Goal: Information Seeking & Learning: Learn about a topic

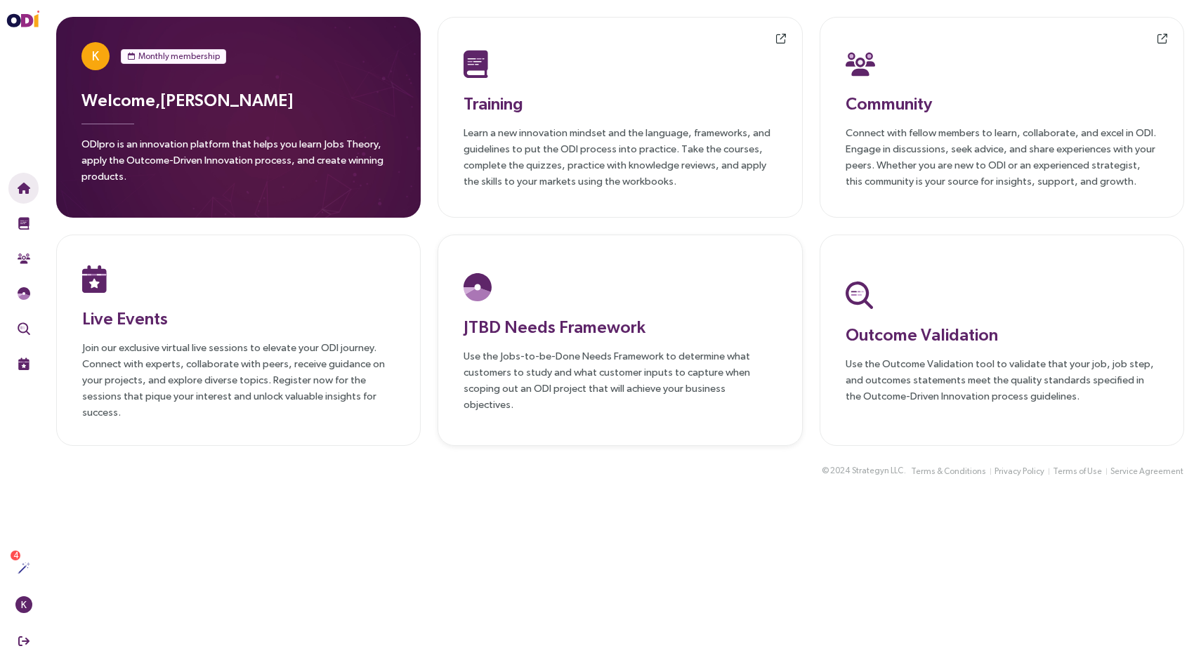
click at [537, 362] on p "Use the Jobs-to-be-Done Needs Framework to determine what customers to study an…" at bounding box center [620, 380] width 313 height 65
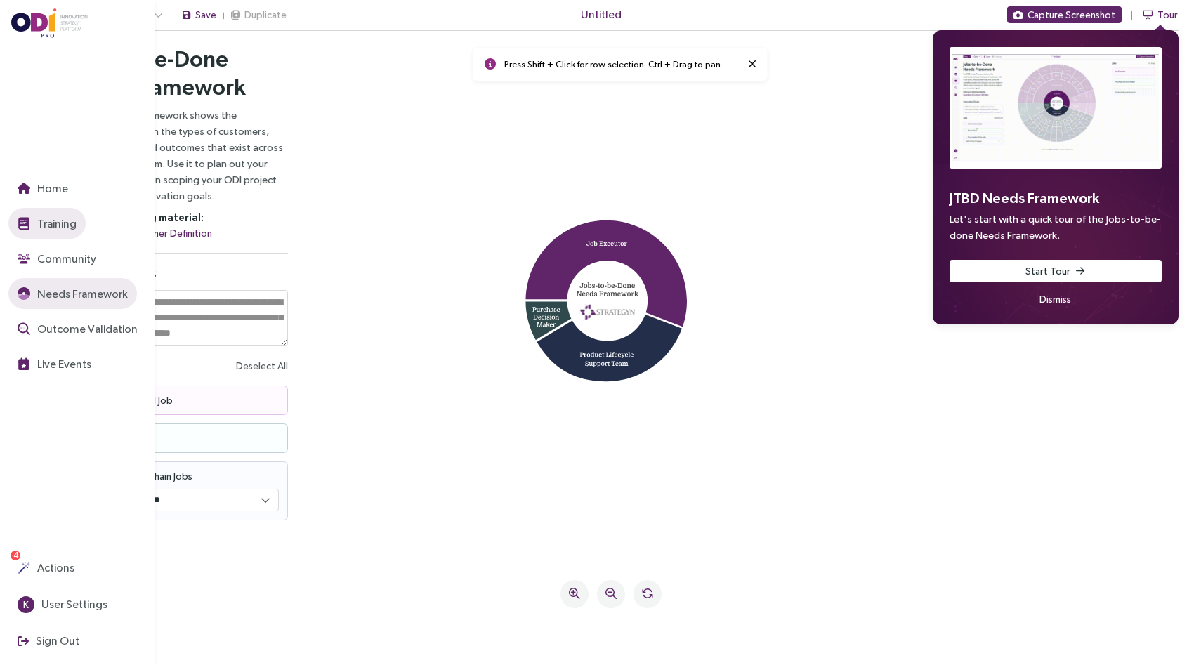
click at [39, 227] on span "Training" at bounding box center [55, 224] width 42 height 18
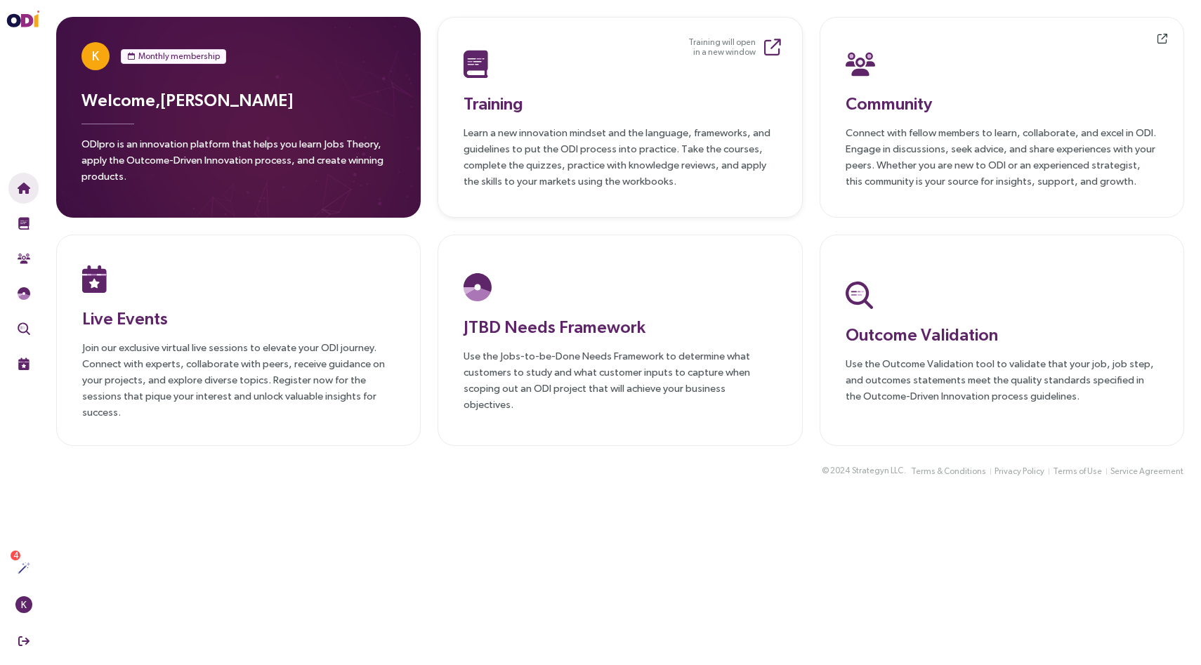
click at [536, 86] on div "Training Learn a new innovation mindset and the language, frameworks, and guide…" at bounding box center [620, 117] width 313 height 143
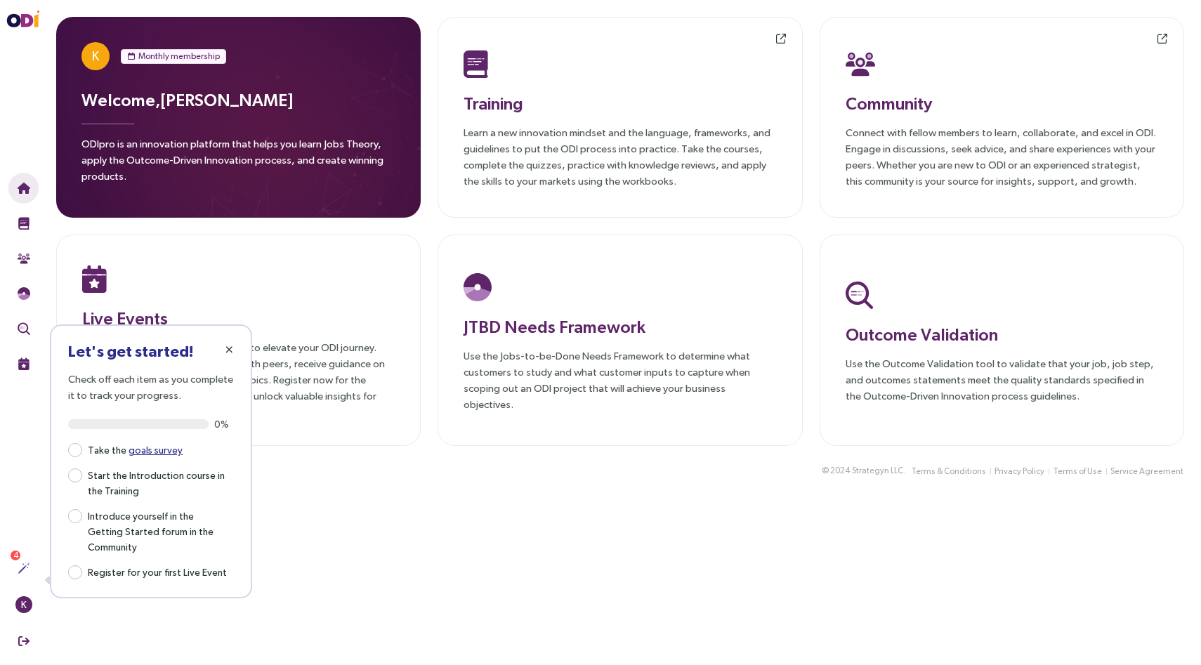
click at [230, 345] on icon "button" at bounding box center [230, 350] width 8 height 10
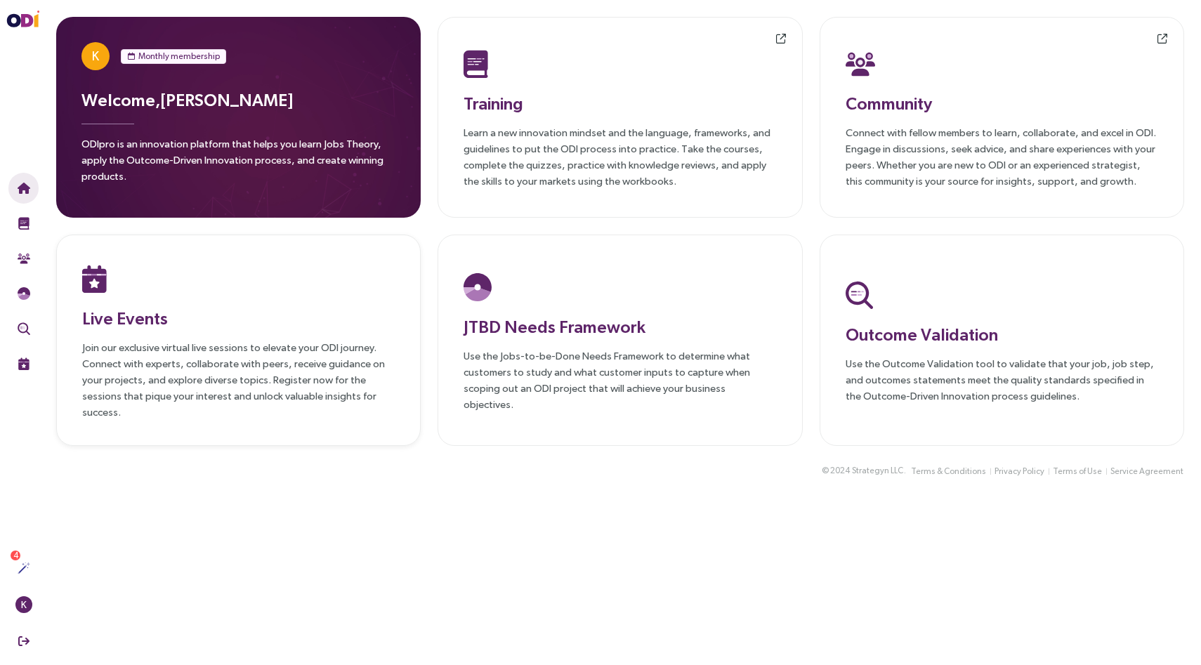
click at [205, 332] on div "Live Events Join our exclusive virtual live sessions to elevate your ODI journe…" at bounding box center [238, 340] width 313 height 159
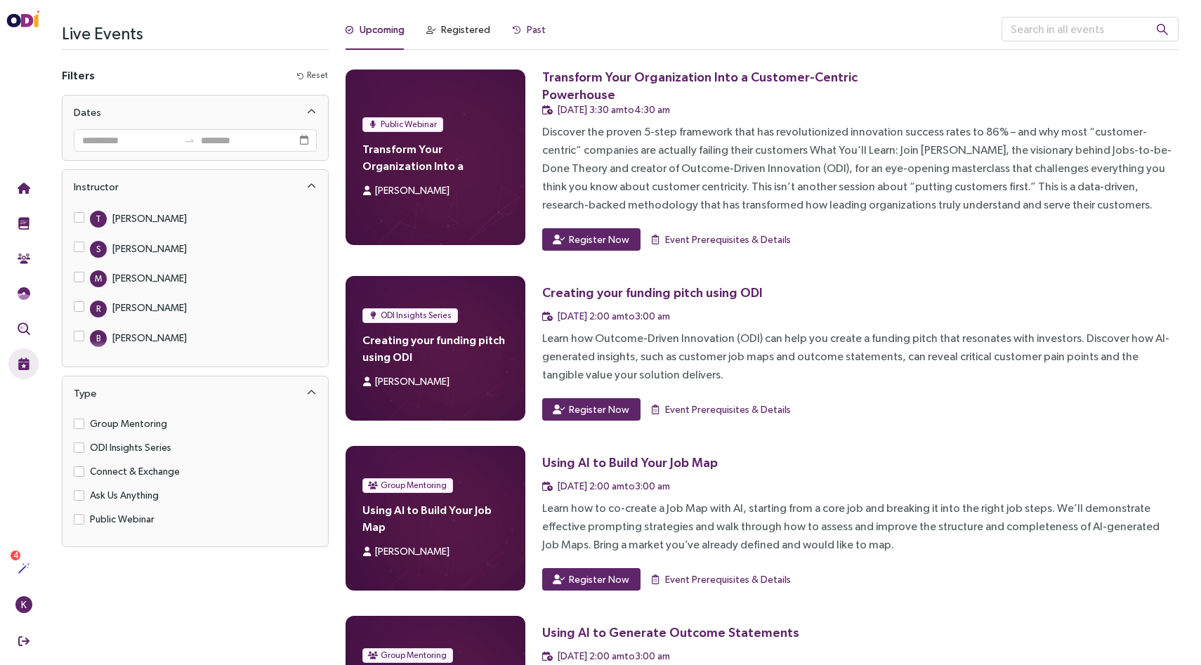
click at [519, 32] on div "Past" at bounding box center [529, 29] width 33 height 15
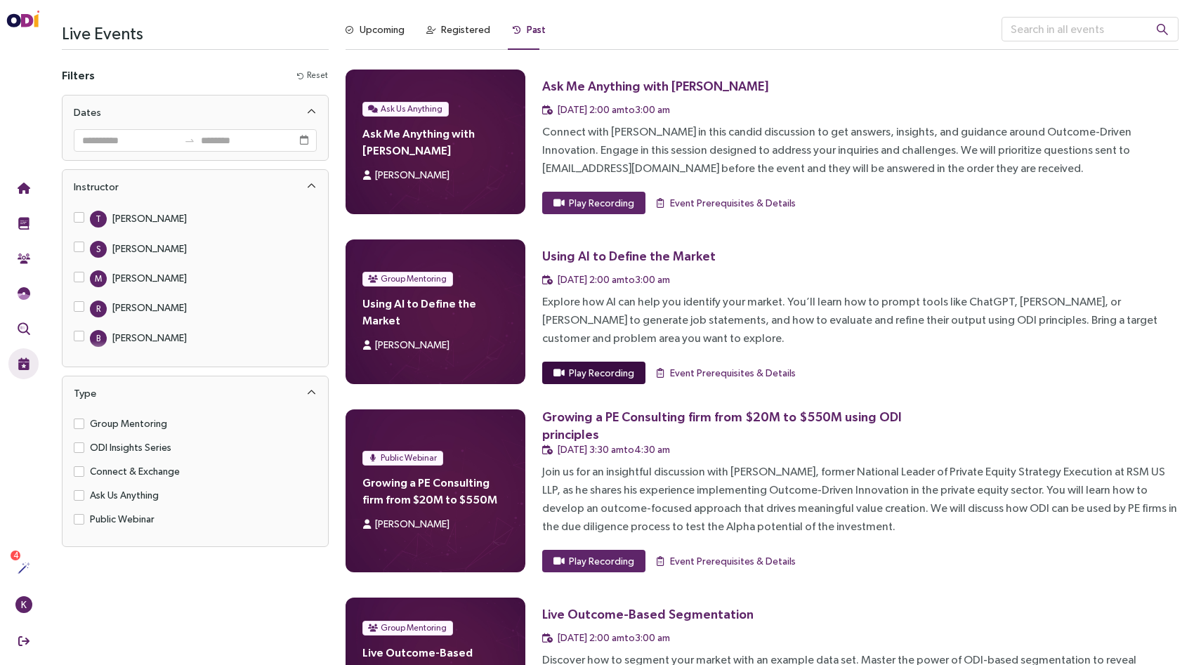
click at [571, 372] on span "Play Recording" at bounding box center [601, 372] width 65 height 15
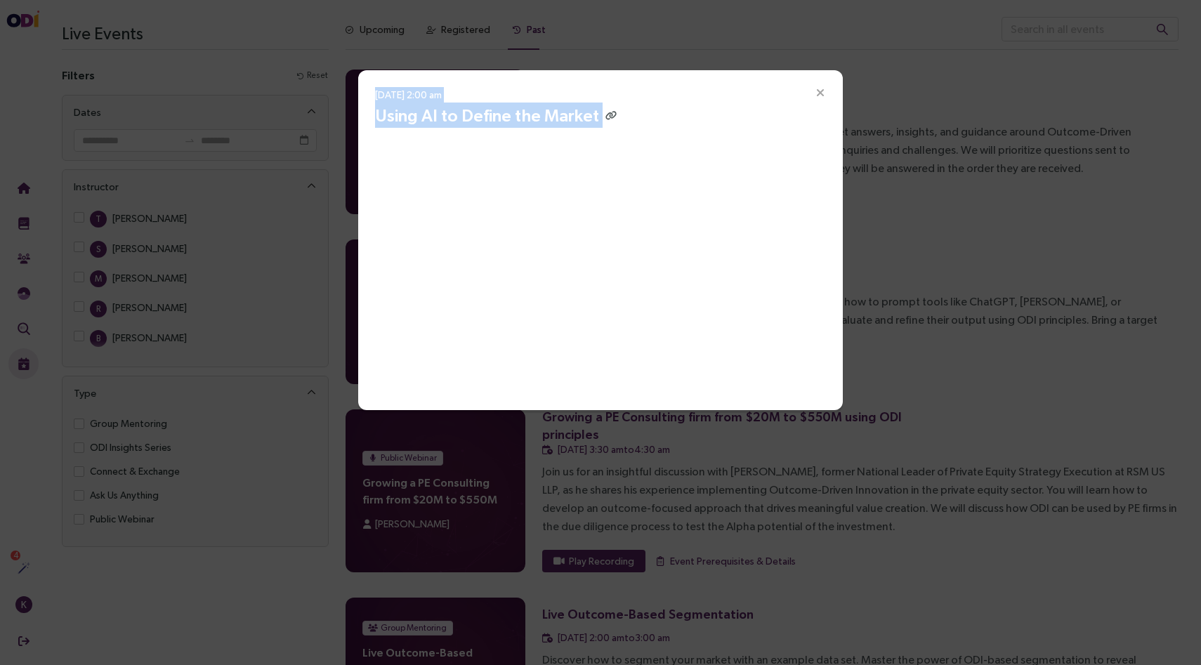
drag, startPoint x: 637, startPoint y: 107, endPoint x: 808, endPoint y: 86, distance: 172.7
click at [808, 86] on div "21 Aug 2025, 2:00 am Using AI to Define the Market" at bounding box center [600, 240] width 485 height 340
click at [819, 85] on span "Close" at bounding box center [820, 92] width 45 height 45
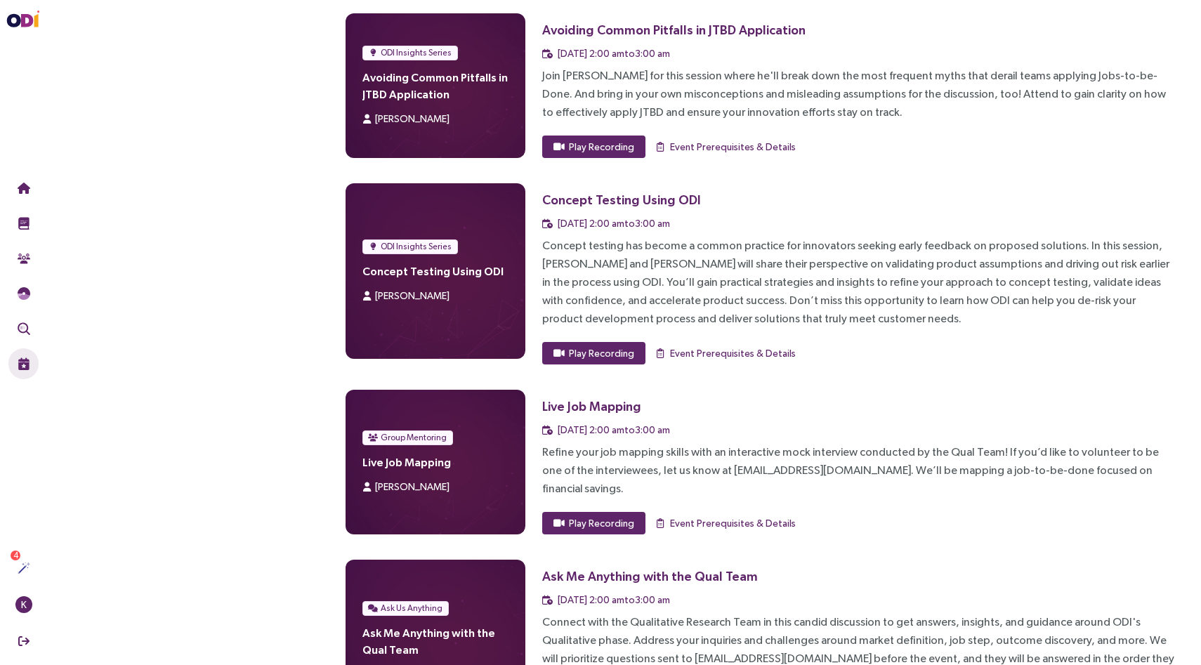
scroll to position [1387, 0]
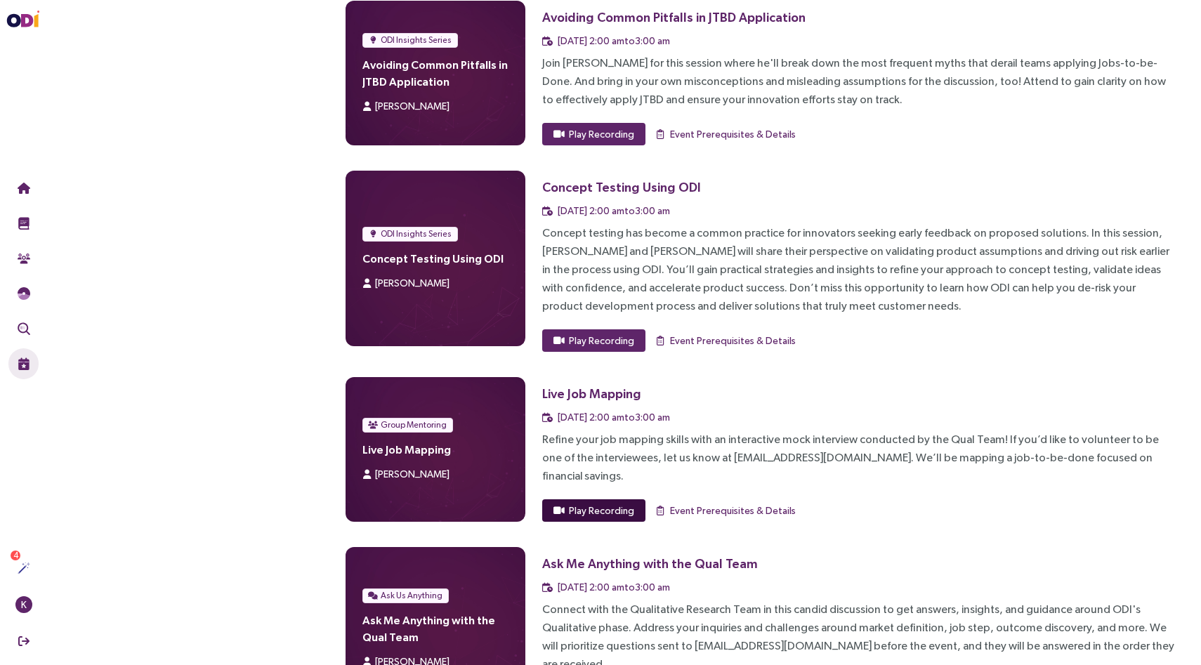
click at [575, 503] on span "Play Recording" at bounding box center [601, 510] width 65 height 15
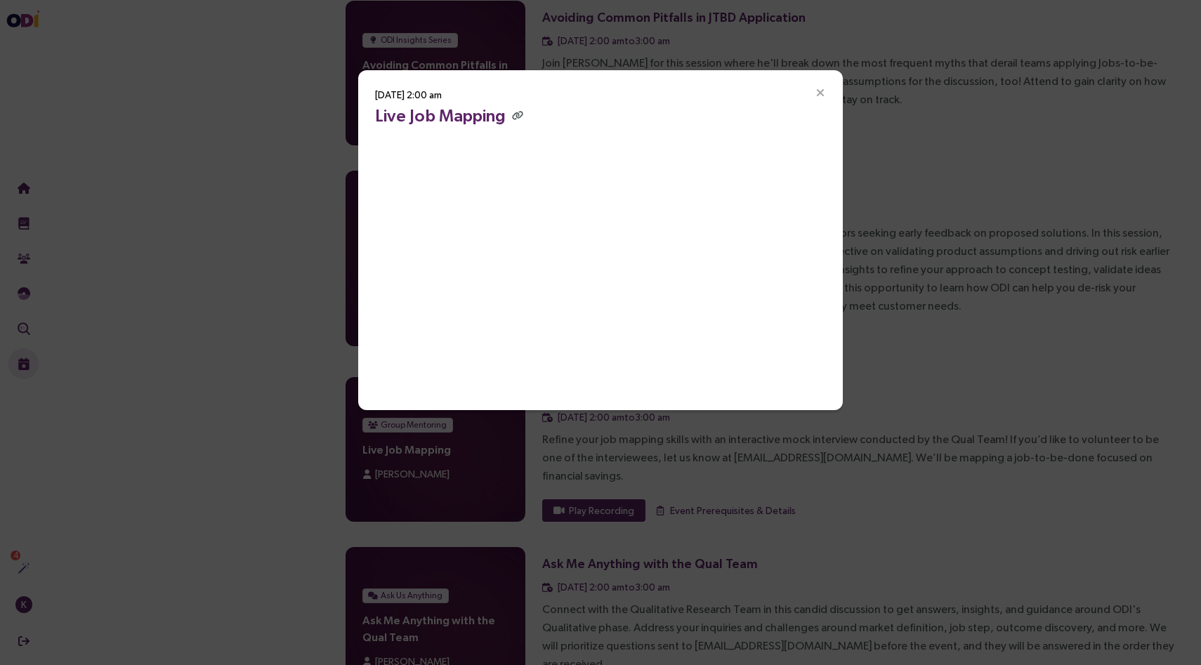
click at [749, 83] on div "[DATE] 2:00 am Live Job Mapping" at bounding box center [600, 240] width 485 height 340
click at [519, 117] on icon "button" at bounding box center [517, 115] width 11 height 9
click at [823, 91] on icon "Close" at bounding box center [820, 93] width 13 height 13
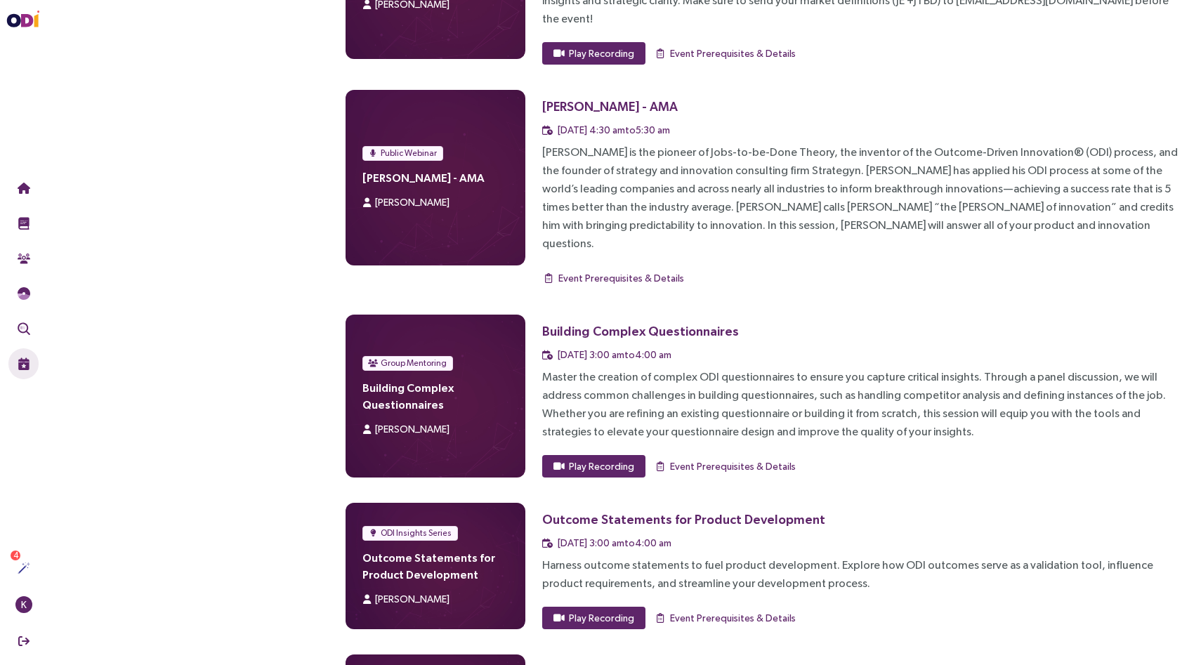
scroll to position [2910, 0]
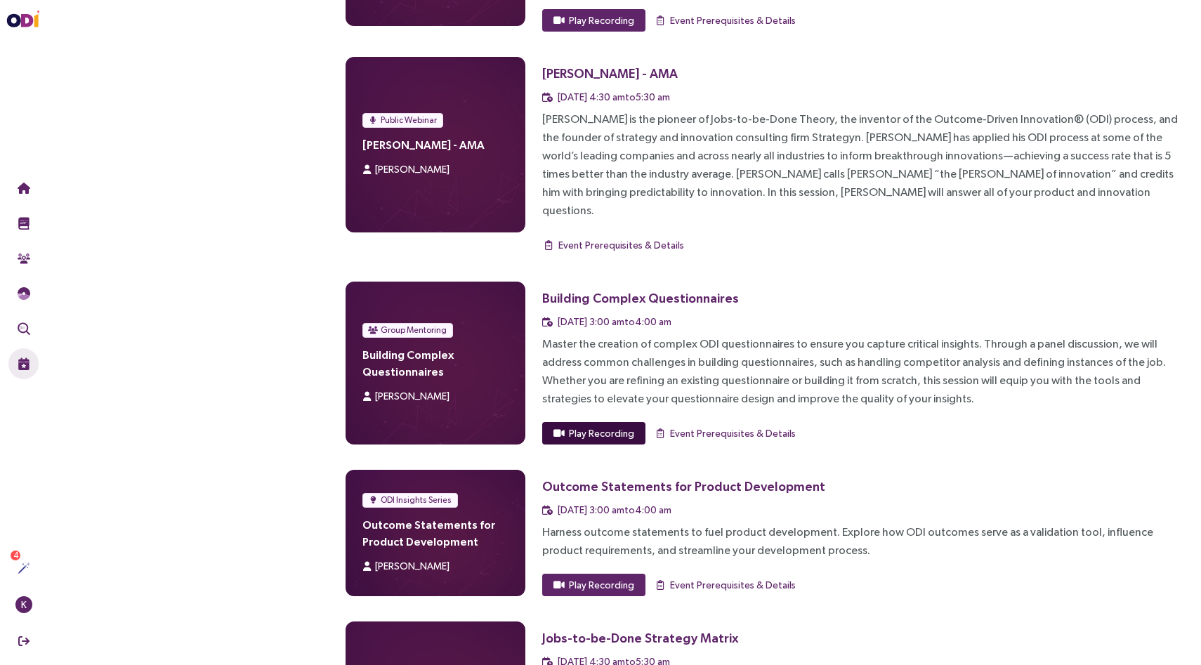
click at [576, 426] on span "Play Recording" at bounding box center [601, 433] width 65 height 15
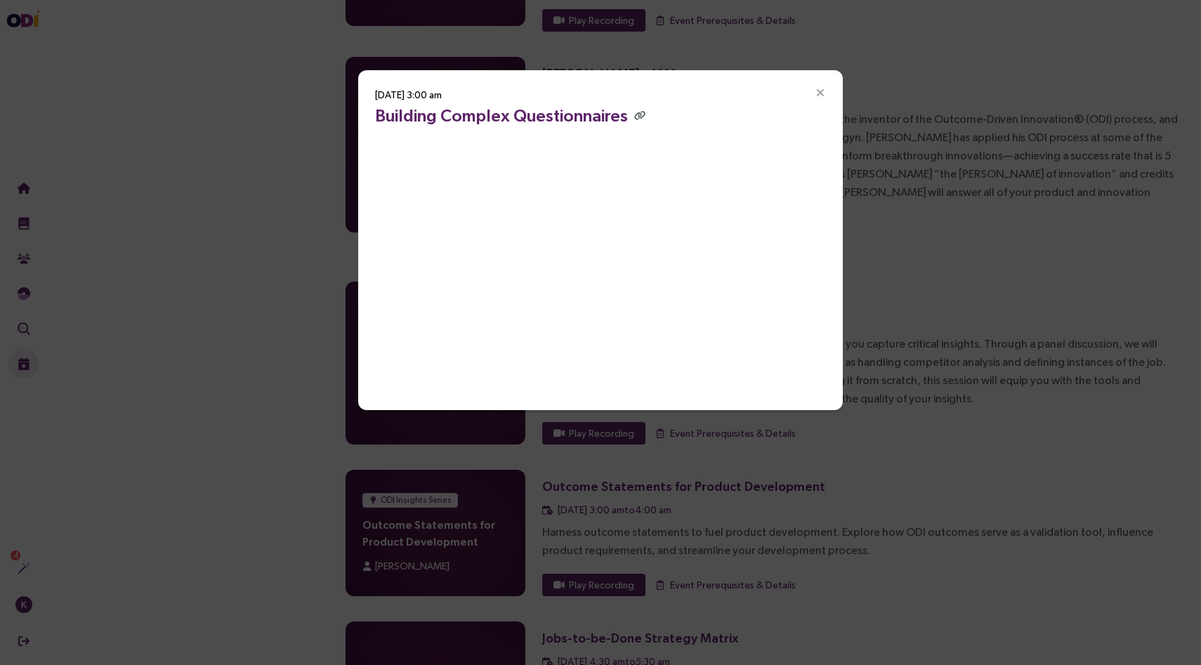
click at [817, 93] on icon "Close" at bounding box center [820, 93] width 13 height 13
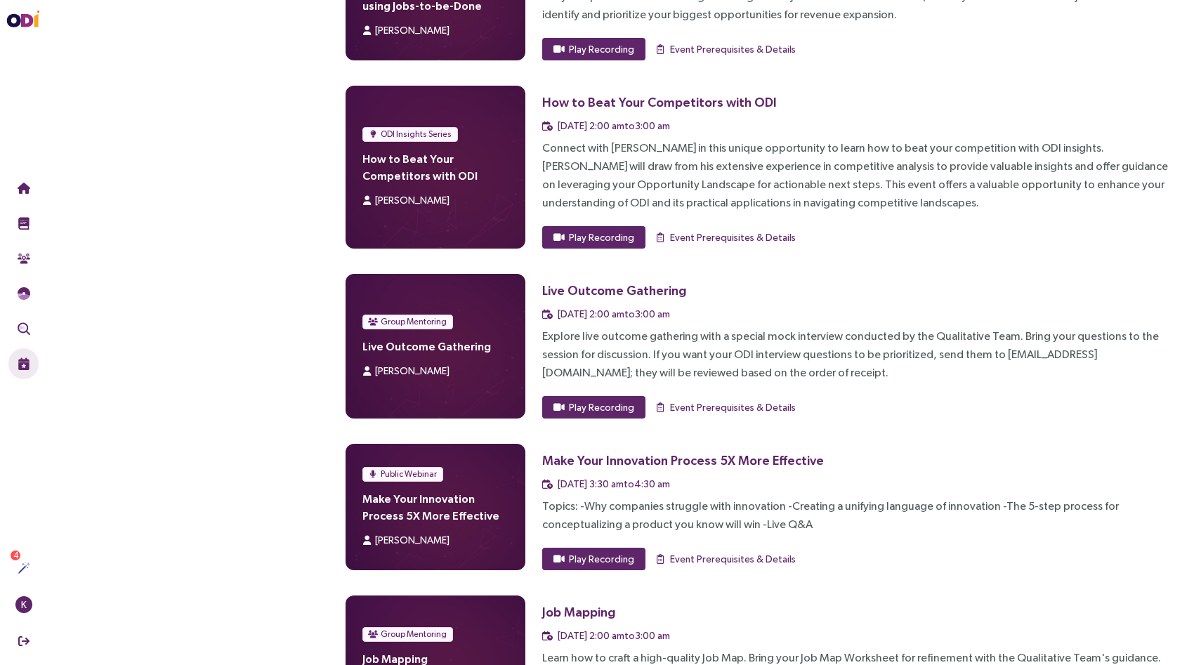
scroll to position [6966, 0]
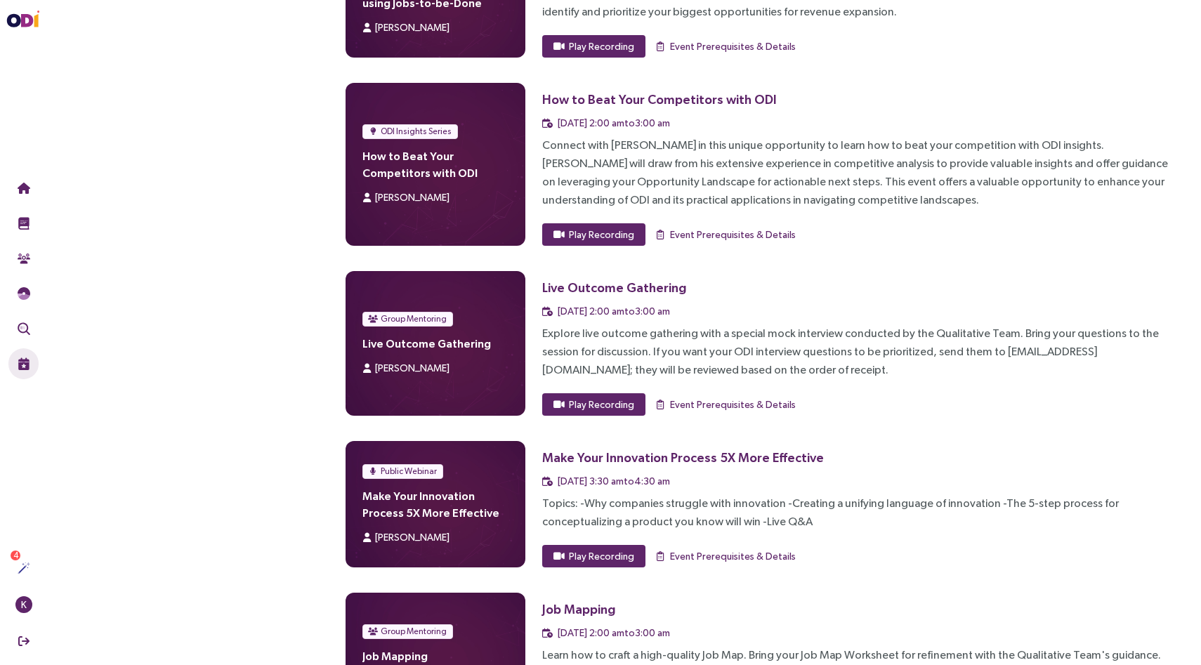
click at [709, 474] on div "31 May 2024, 3:30 am to 4:30 am" at bounding box center [860, 481] width 637 height 15
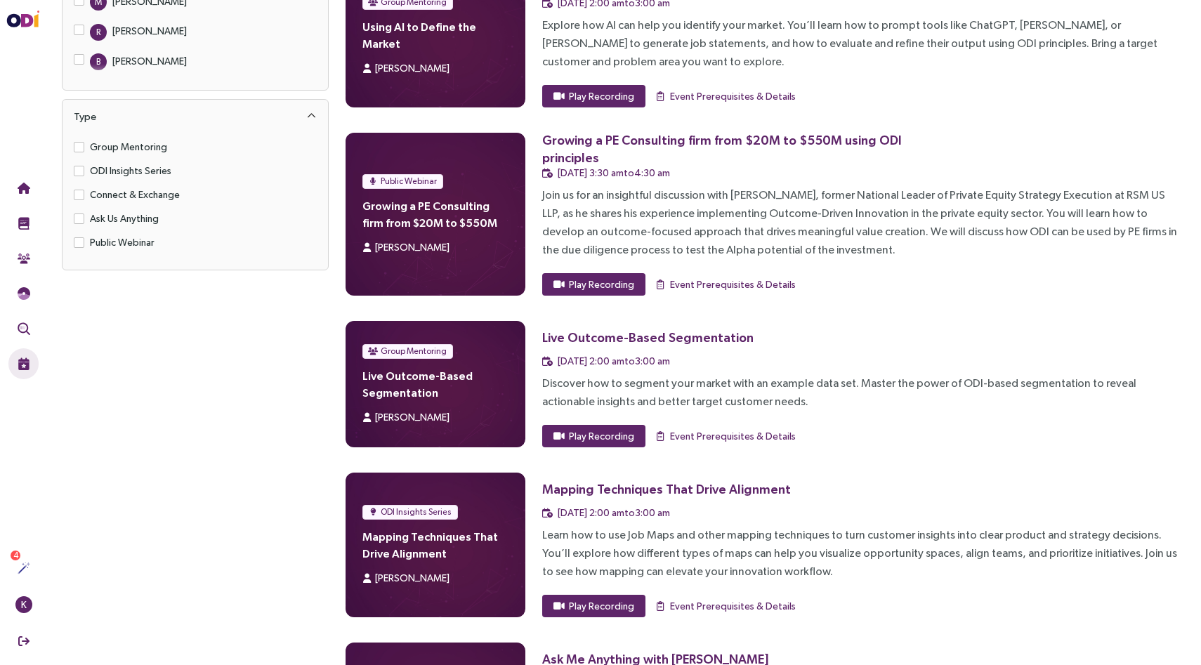
scroll to position [0, 0]
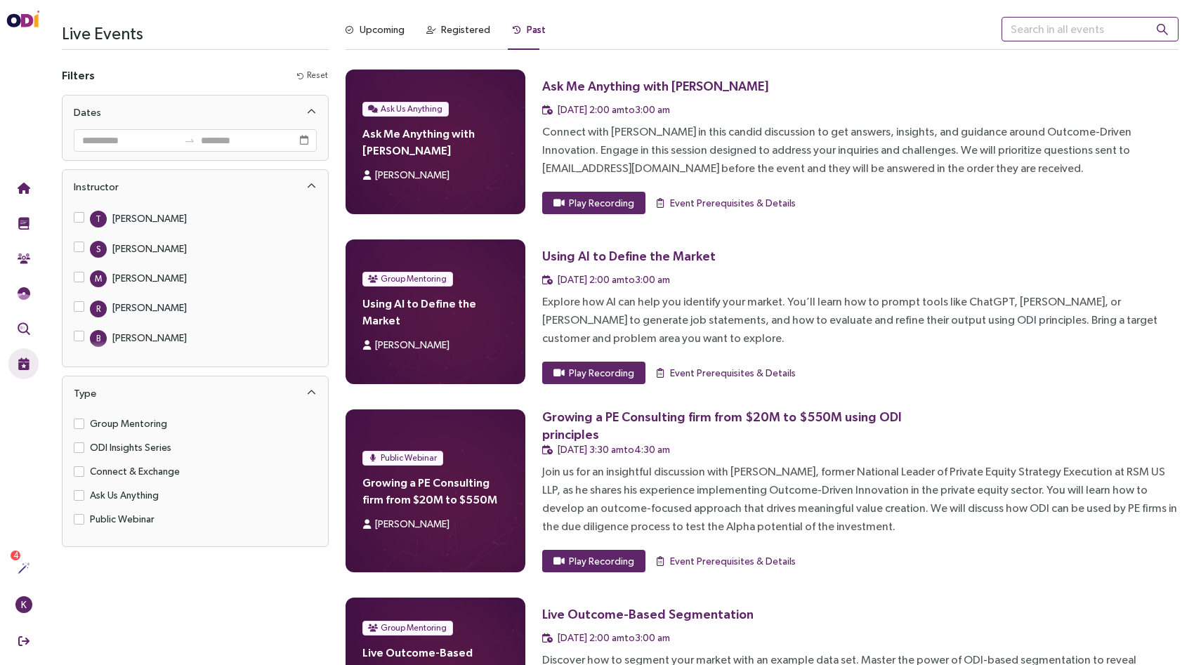
click at [1042, 32] on input "text" at bounding box center [1090, 29] width 177 height 25
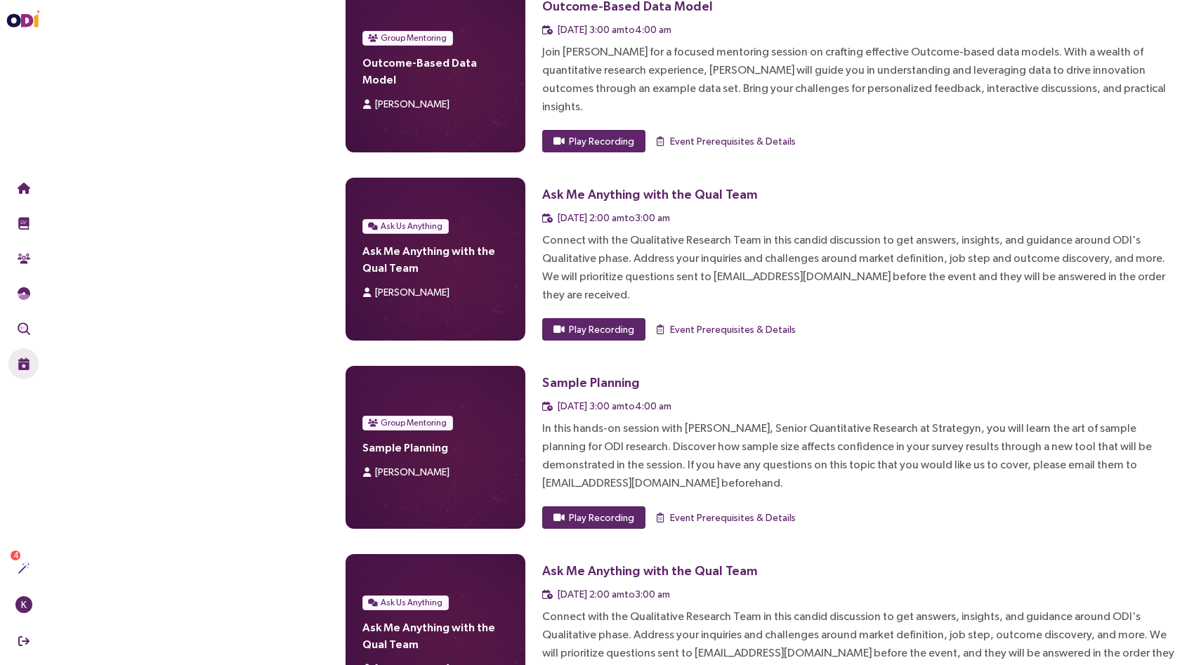
scroll to position [819, 0]
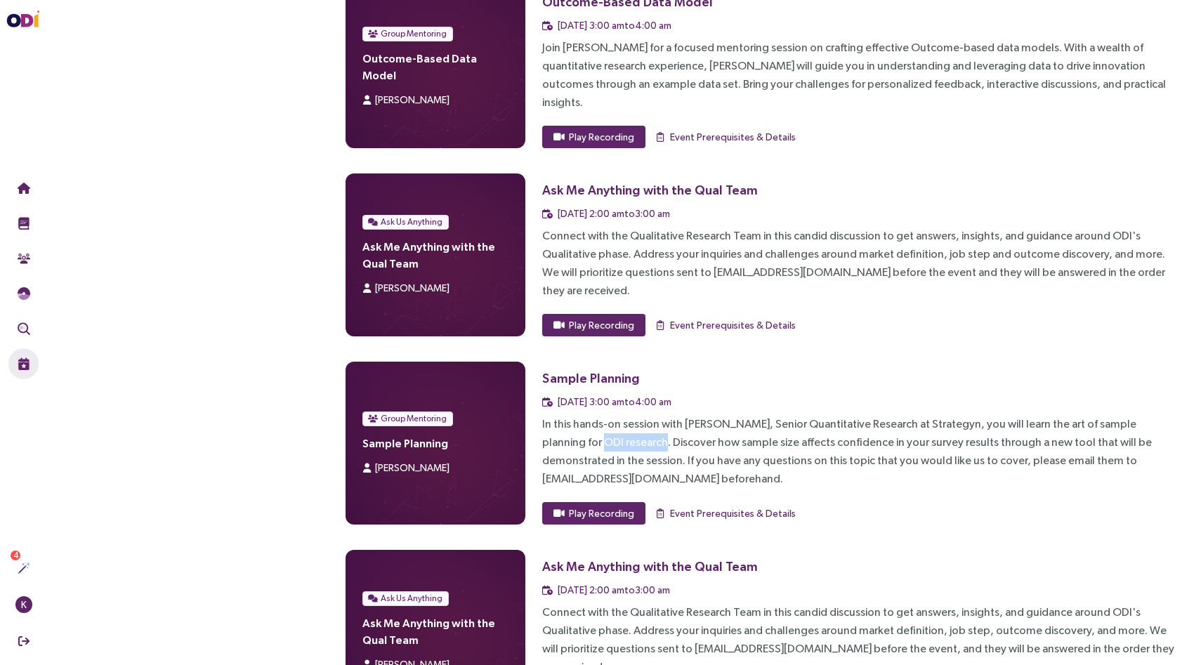
drag, startPoint x: 542, startPoint y: 386, endPoint x: 604, endPoint y: 379, distance: 61.5
click at [604, 415] on div "In this hands-on session with [PERSON_NAME], Senior Quantitative Research at St…" at bounding box center [860, 451] width 637 height 73
copy div "ODI research"
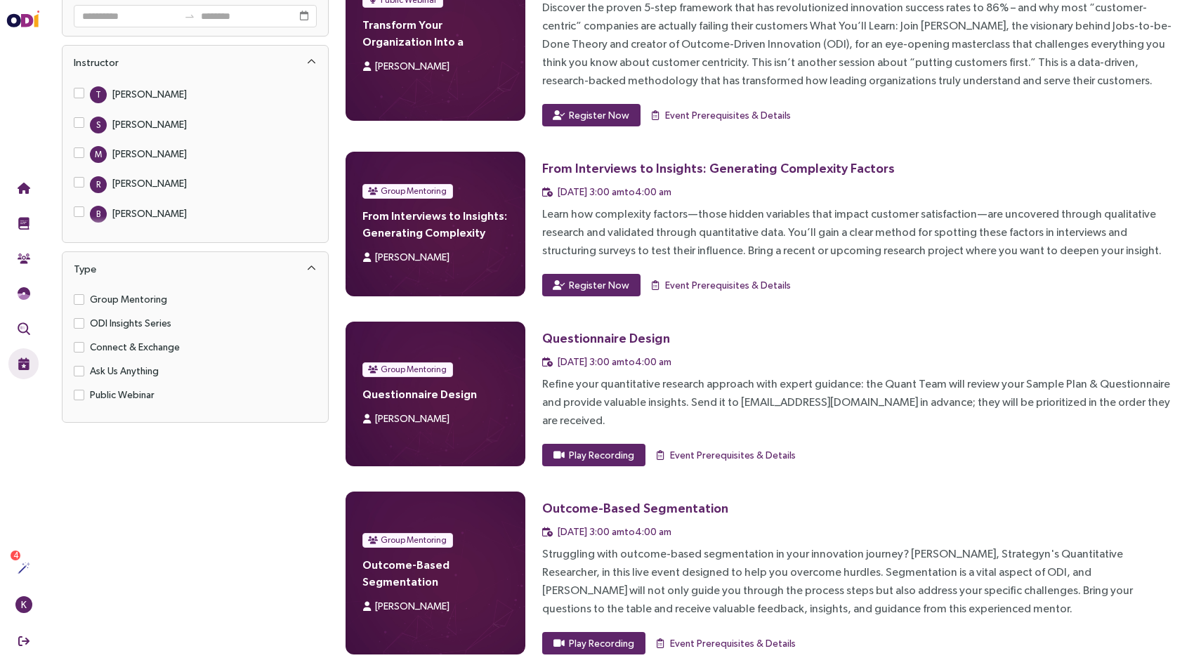
scroll to position [118, 0]
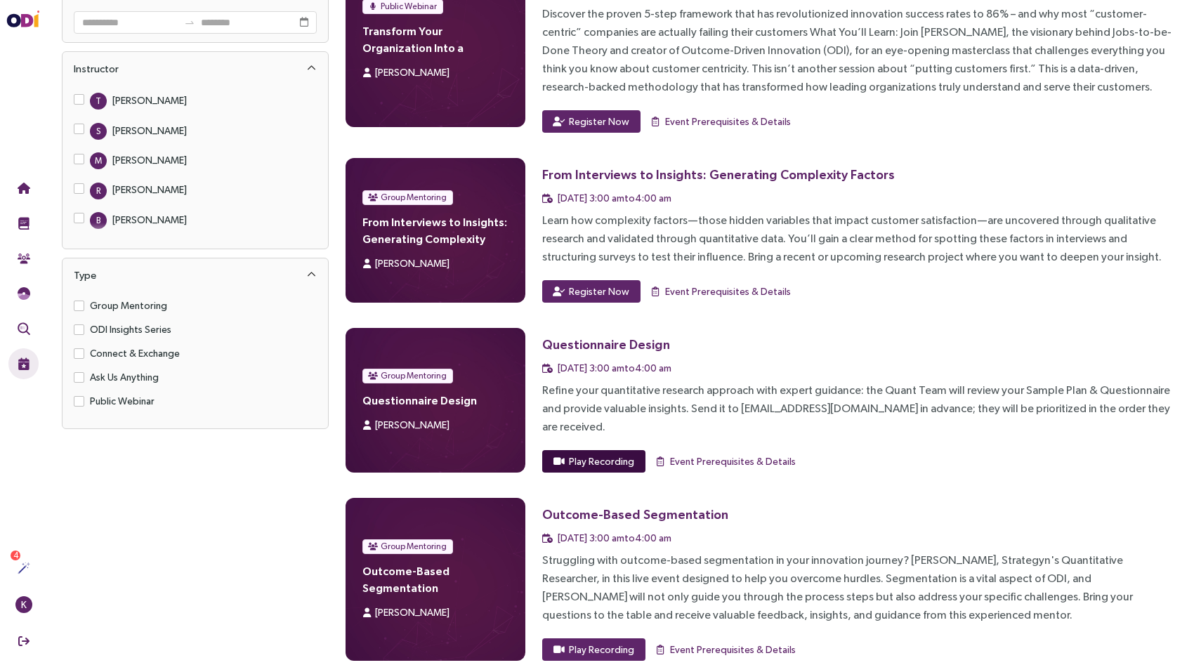
click at [582, 454] on span "Play Recording" at bounding box center [601, 461] width 65 height 15
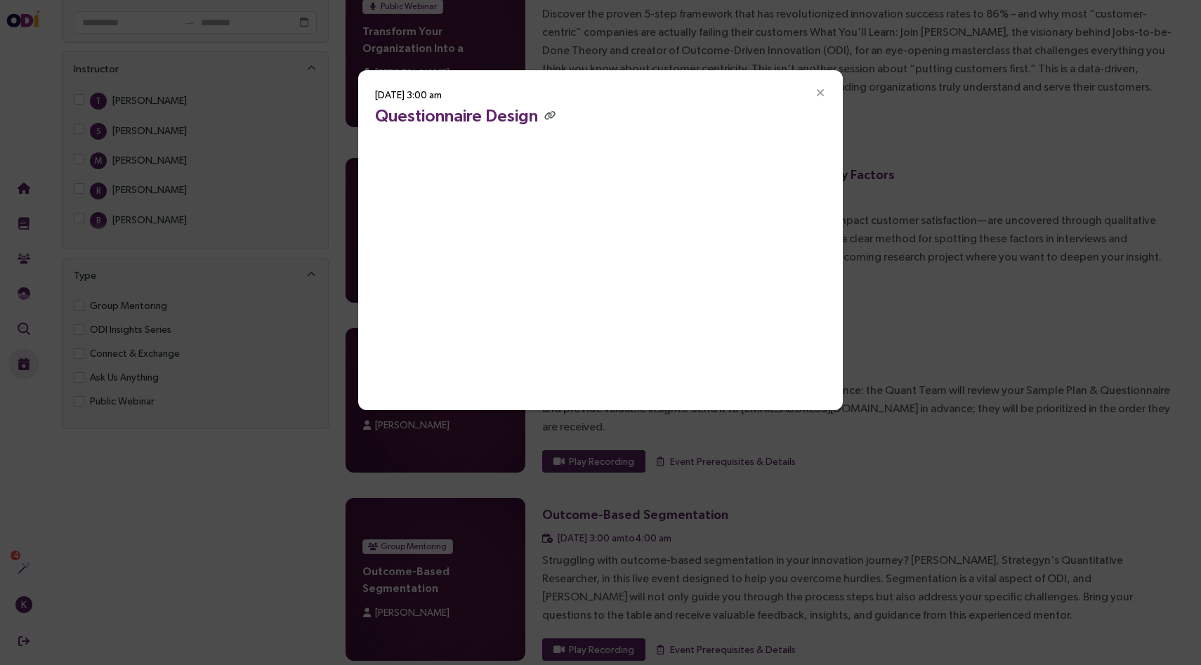
click at [819, 96] on icon "Close" at bounding box center [820, 93] width 13 height 13
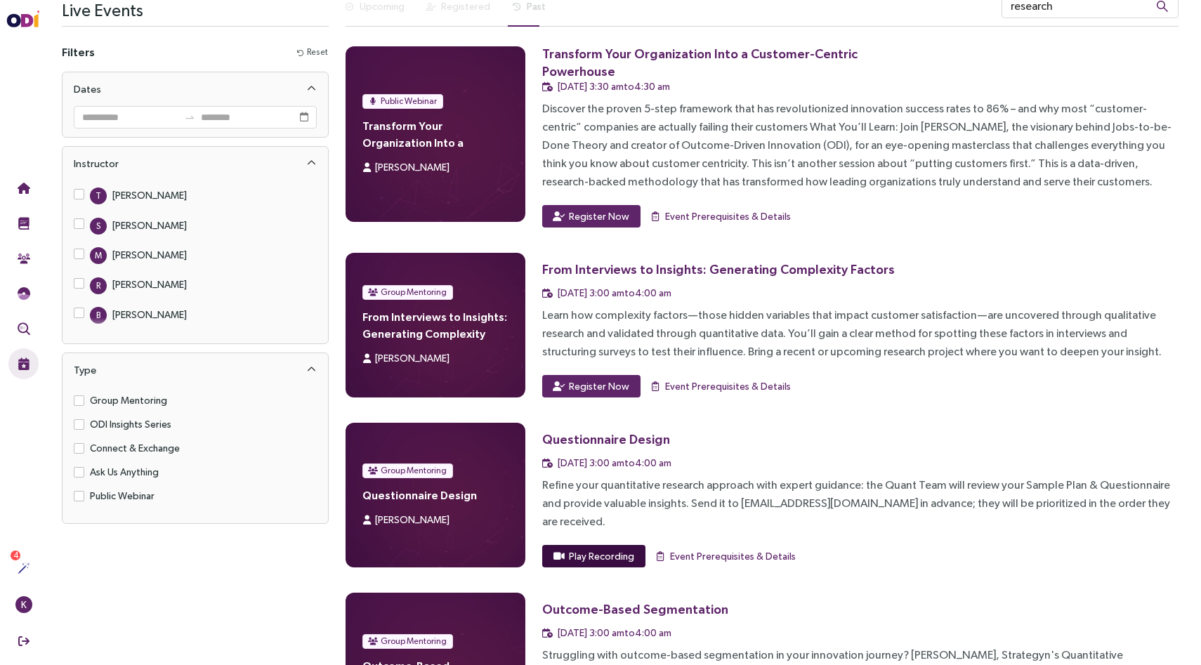
scroll to position [0, 0]
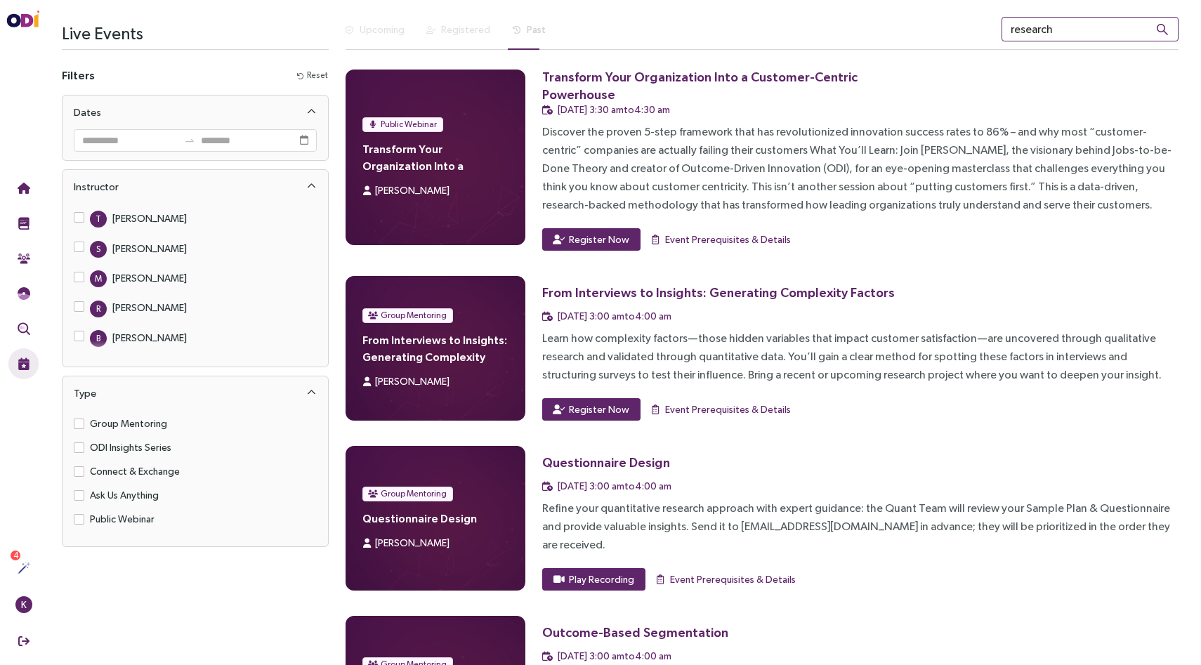
click at [1063, 28] on input "research" at bounding box center [1090, 29] width 177 height 25
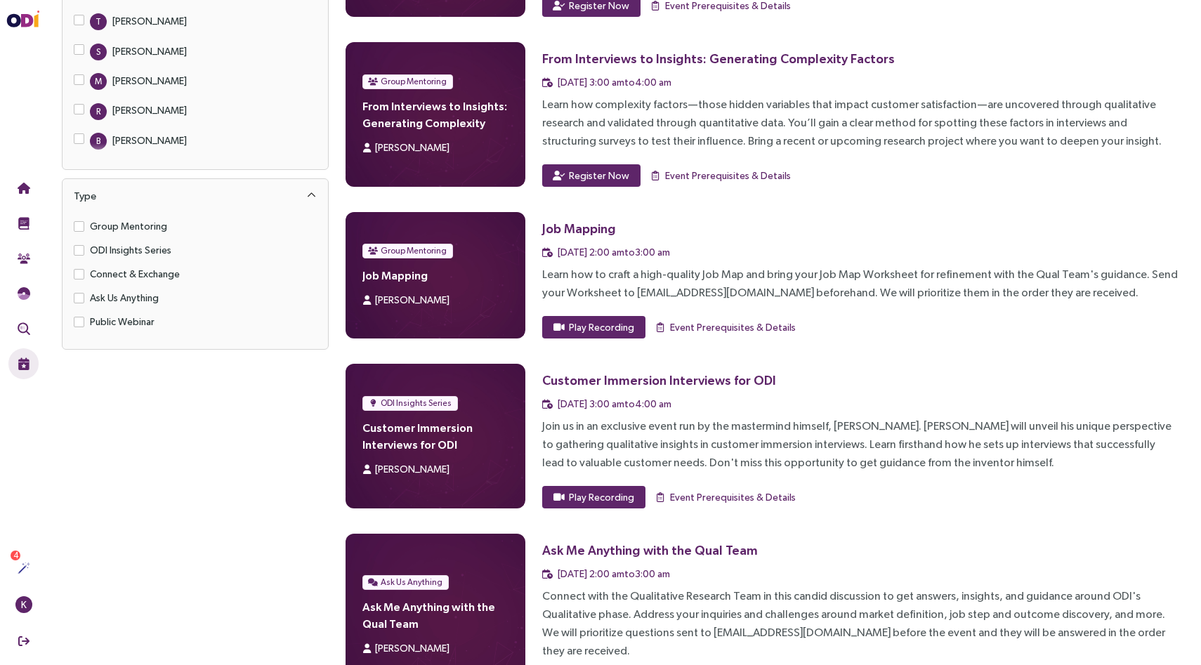
scroll to position [214, 0]
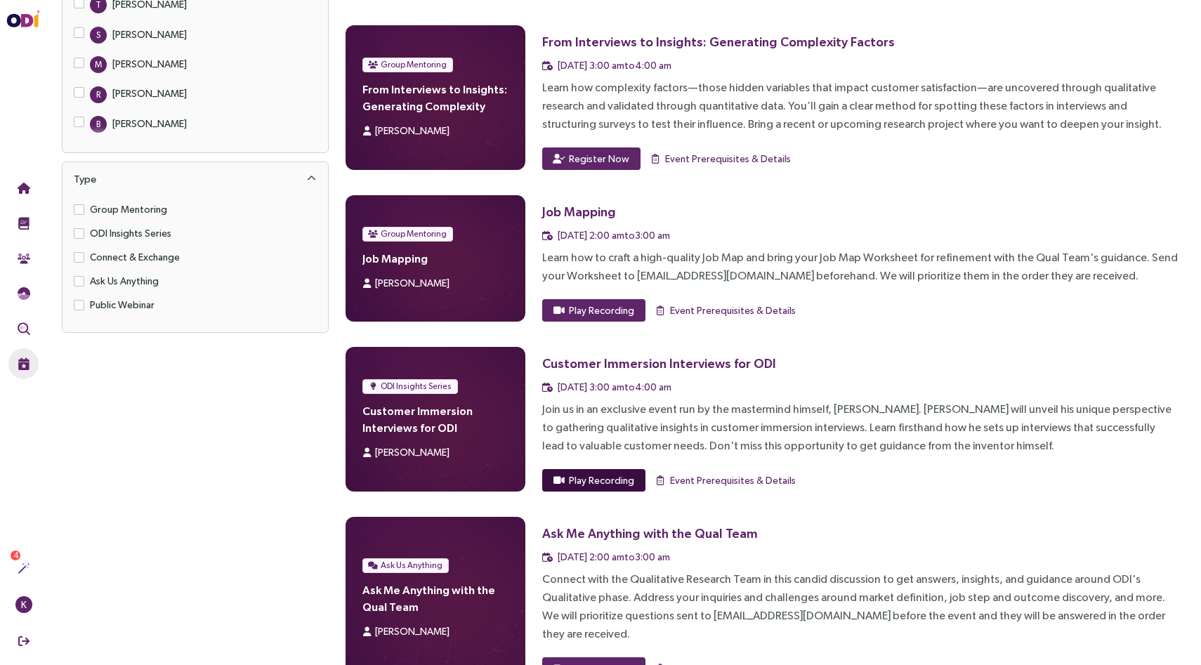
type input "quali"
click at [585, 477] on span "Play Recording" at bounding box center [601, 480] width 65 height 15
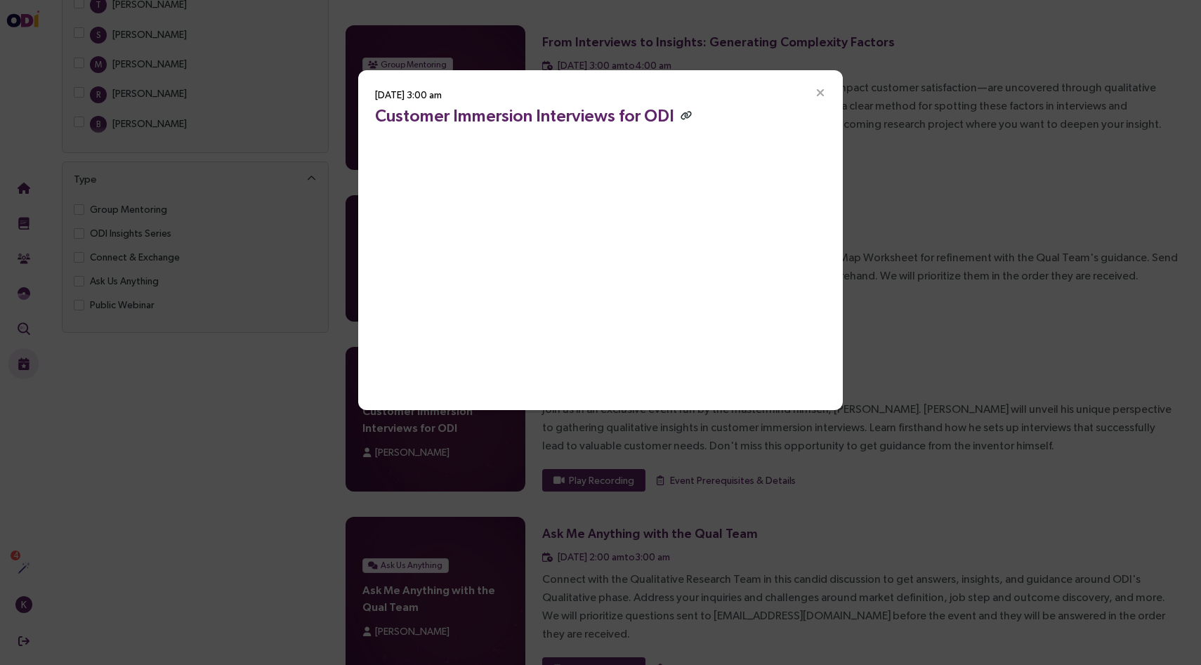
click at [682, 113] on icon "button" at bounding box center [686, 115] width 11 height 9
drag, startPoint x: 375, startPoint y: 114, endPoint x: 610, endPoint y: 105, distance: 234.8
click at [610, 105] on h3 "Customer Immersion Interviews for ODI" at bounding box center [600, 115] width 451 height 25
copy h3 "Customer Immersion Interviews"
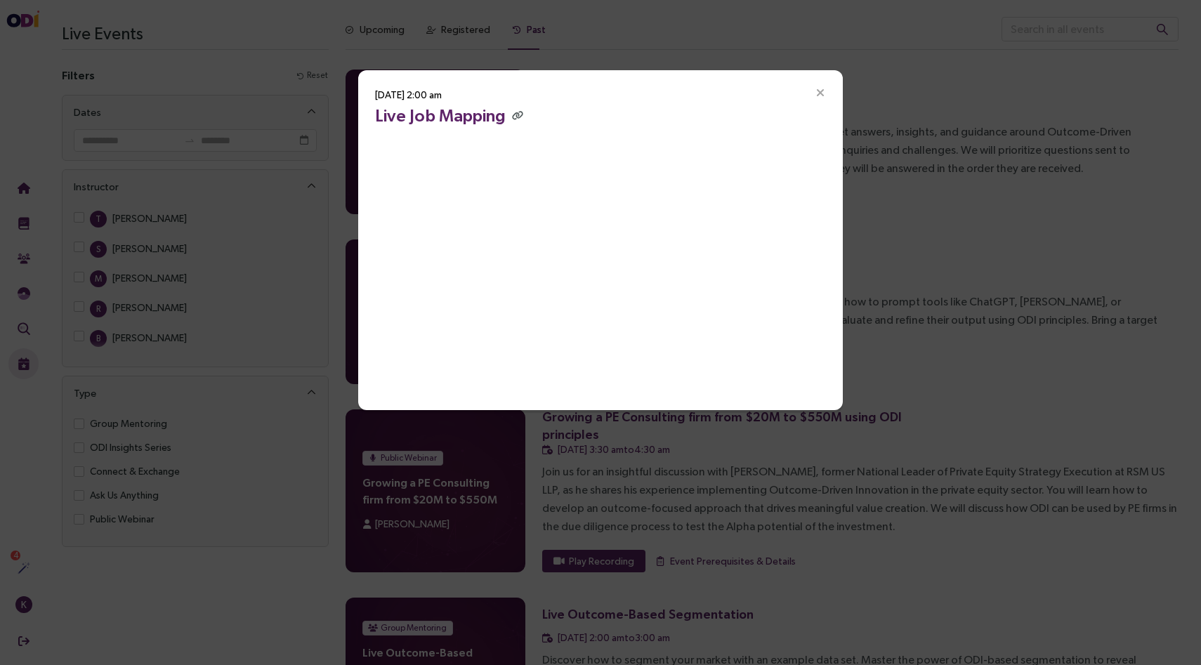
scroll to position [1746, 0]
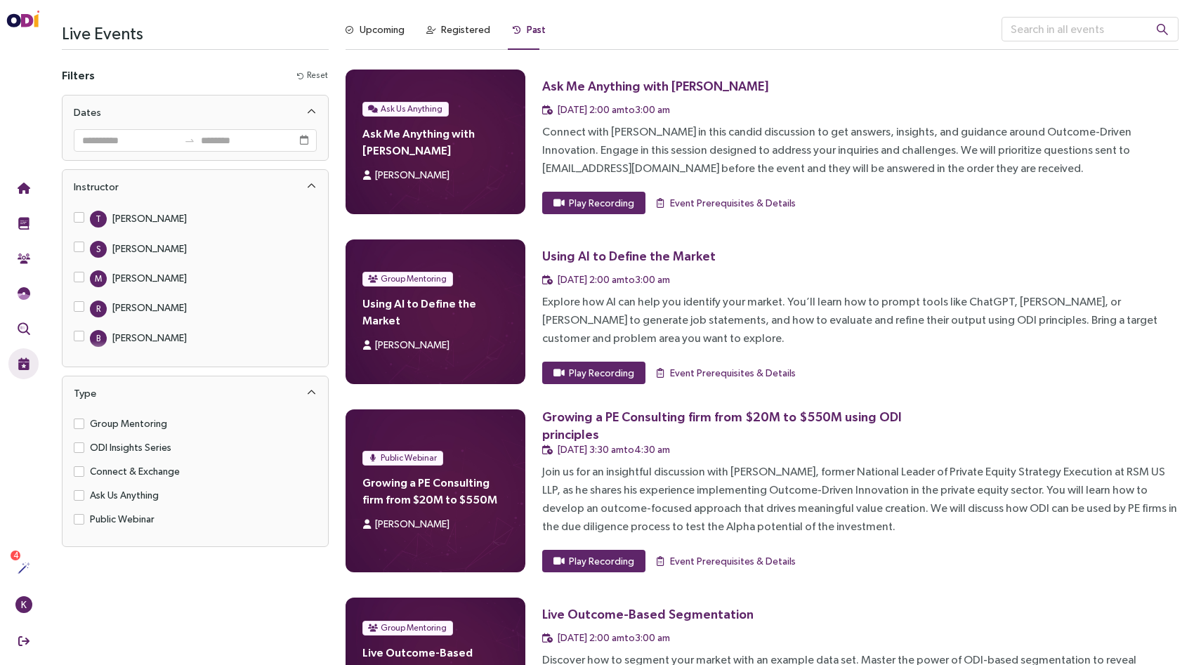
scroll to position [9095, 0]
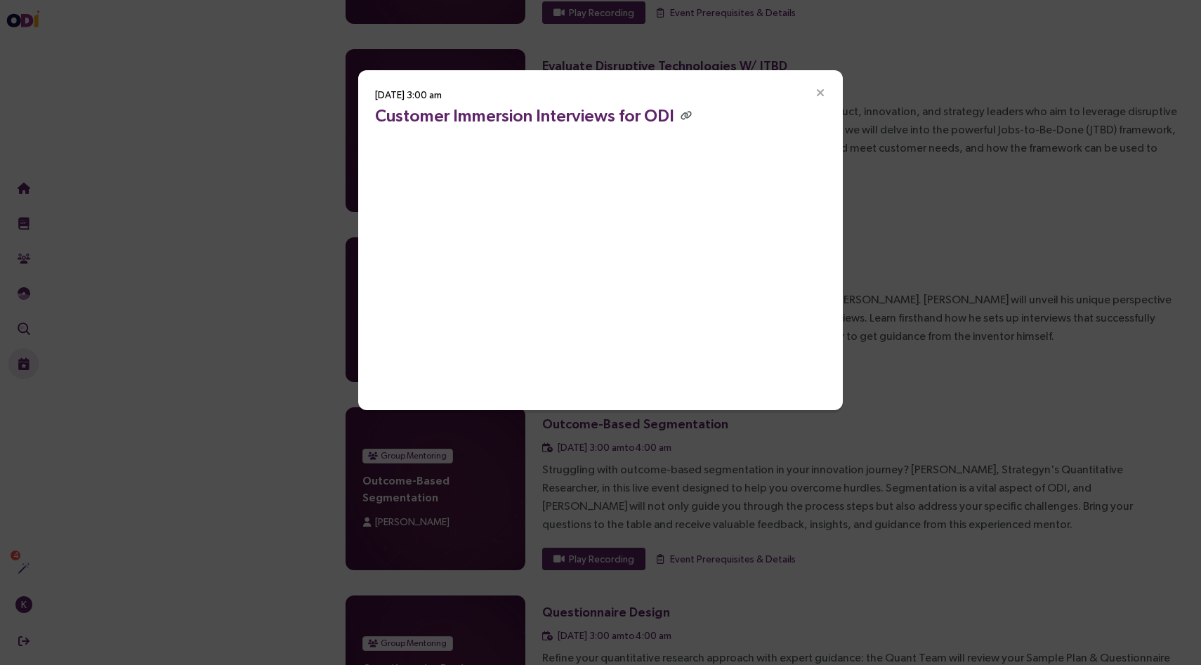
click at [819, 89] on icon "Close" at bounding box center [820, 93] width 13 height 13
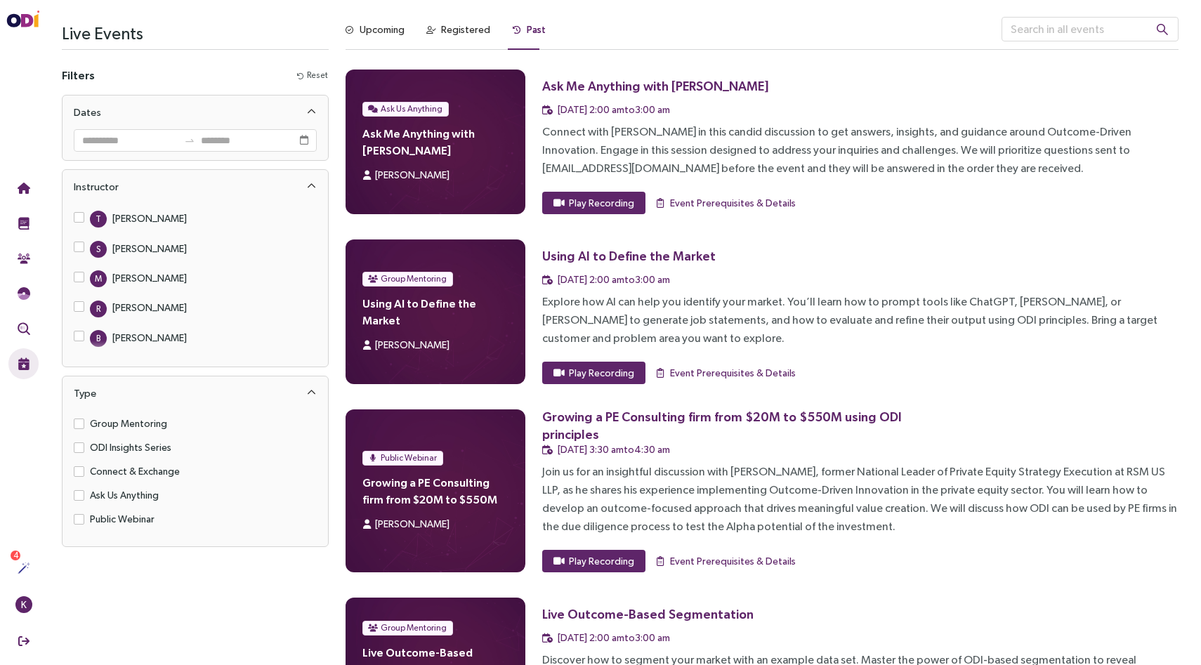
scroll to position [9095, 0]
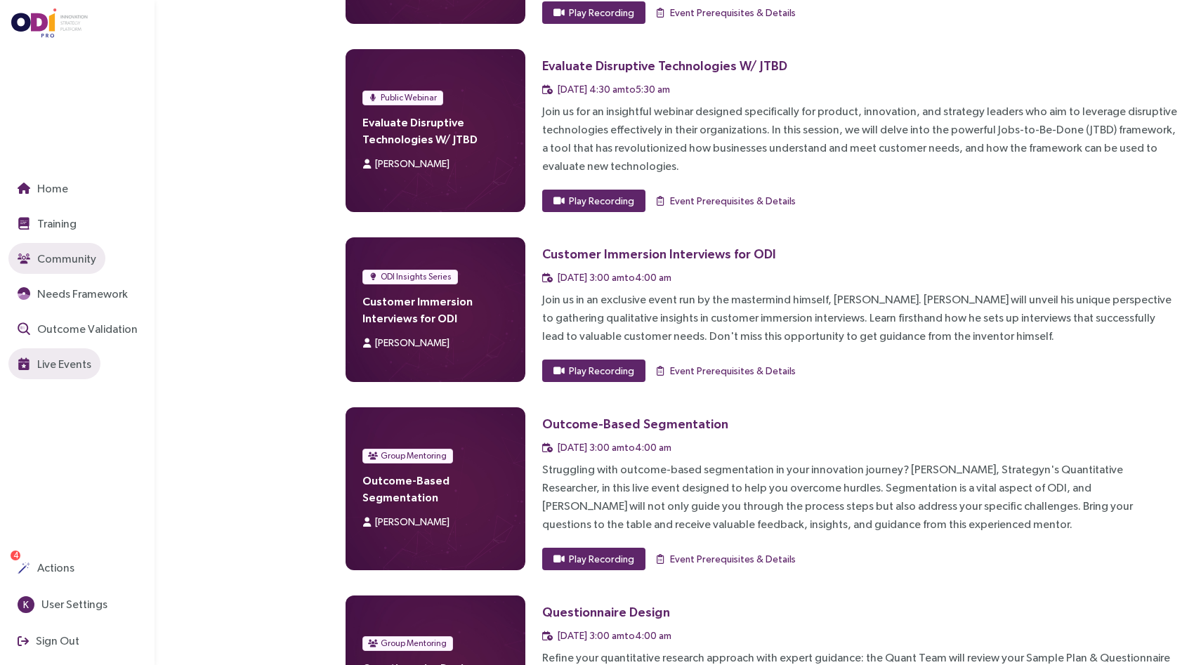
click at [50, 256] on span "Community" at bounding box center [65, 259] width 62 height 18
click at [89, 326] on span "Outcome Validation" at bounding box center [85, 329] width 103 height 18
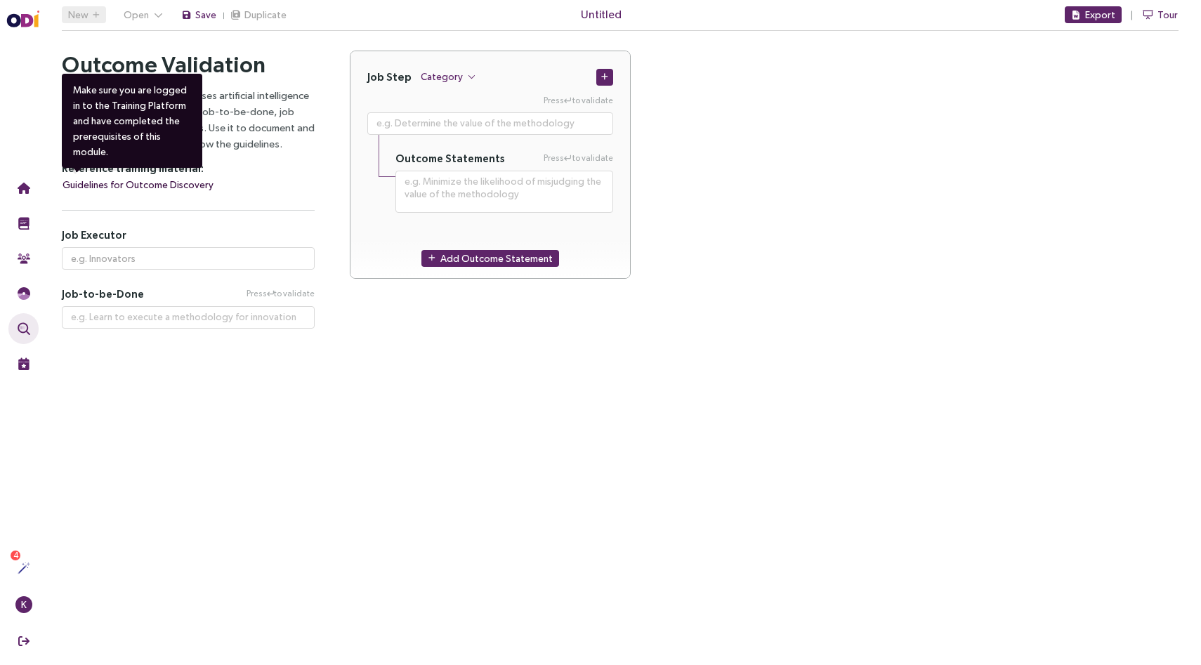
click at [126, 183] on span "Guidelines for Outcome Discovery" at bounding box center [138, 184] width 151 height 15
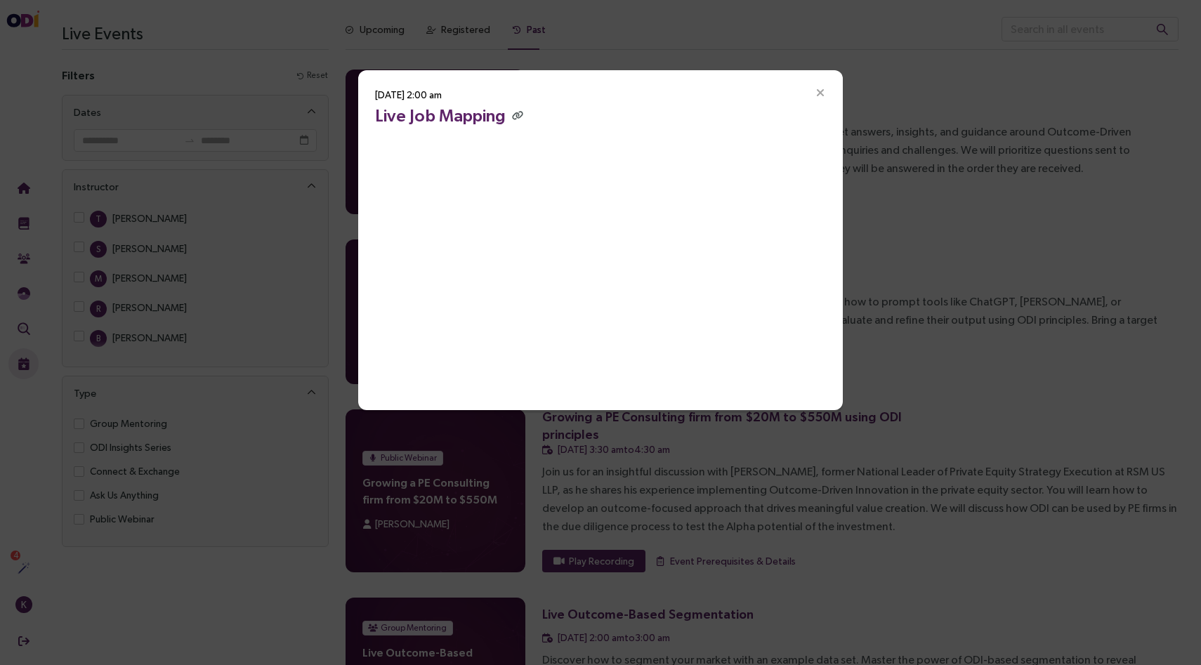
scroll to position [1746, 0]
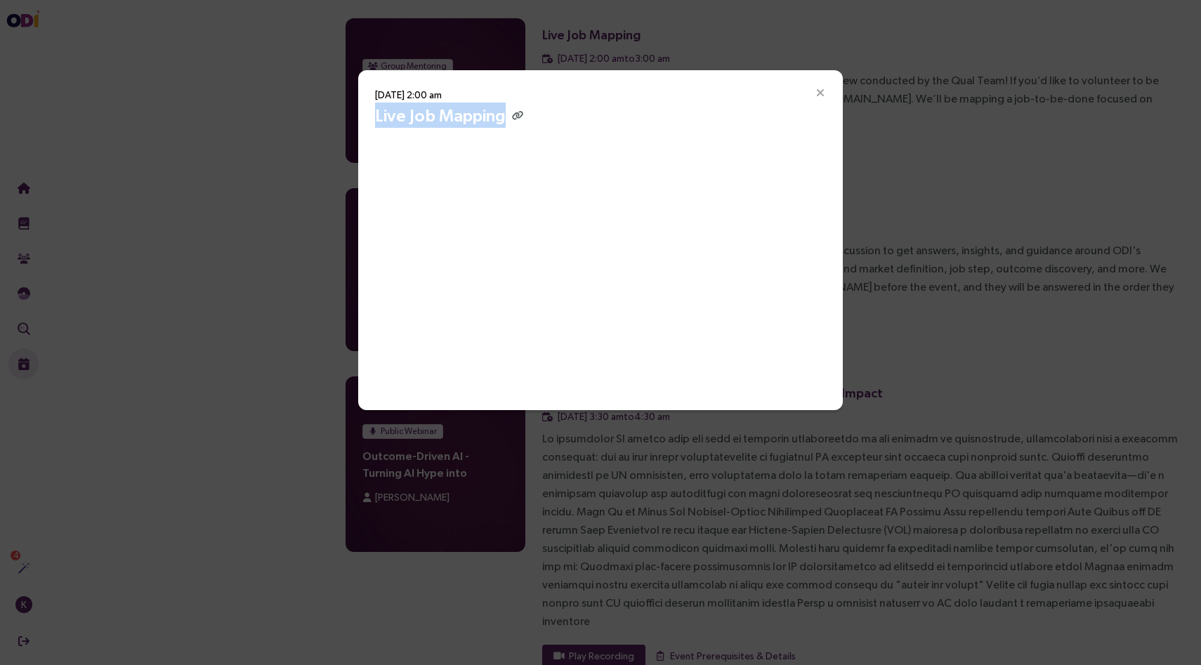
drag, startPoint x: 377, startPoint y: 113, endPoint x: 505, endPoint y: 115, distance: 127.9
click at [505, 115] on h3 "Live Job Mapping" at bounding box center [600, 115] width 451 height 25
copy h3 "Live Job Mapping"
click at [821, 96] on icon "Close" at bounding box center [820, 93] width 13 height 13
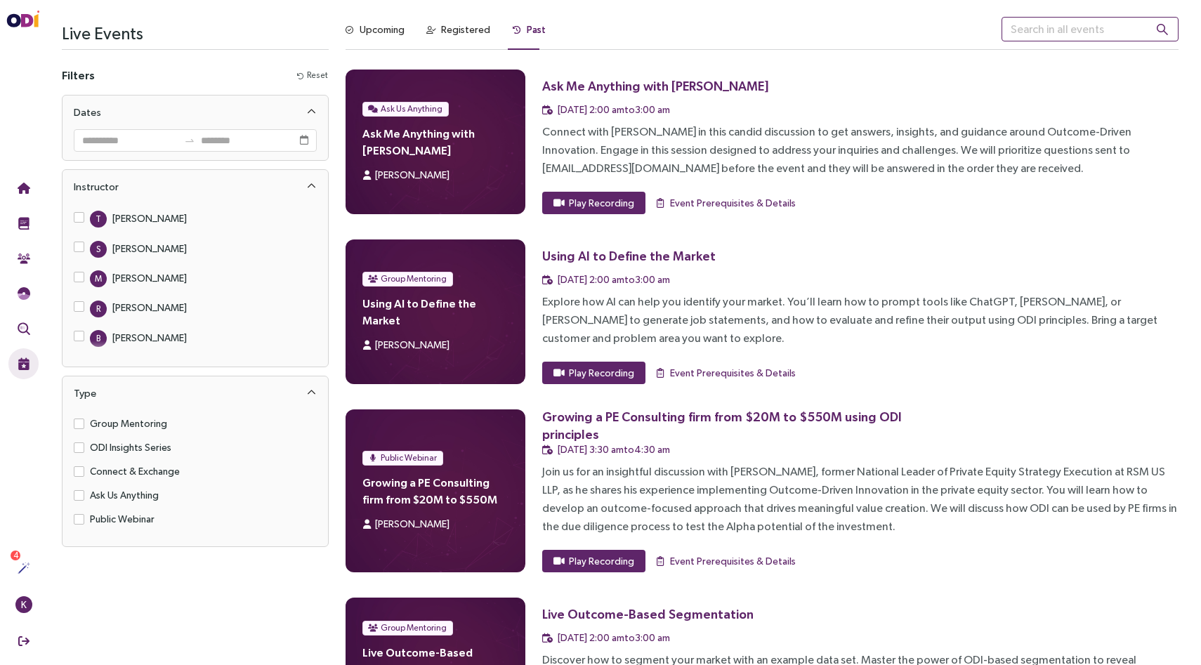
click at [1052, 19] on input "text" at bounding box center [1090, 29] width 177 height 25
paste input "Customer Immersion Interviews"
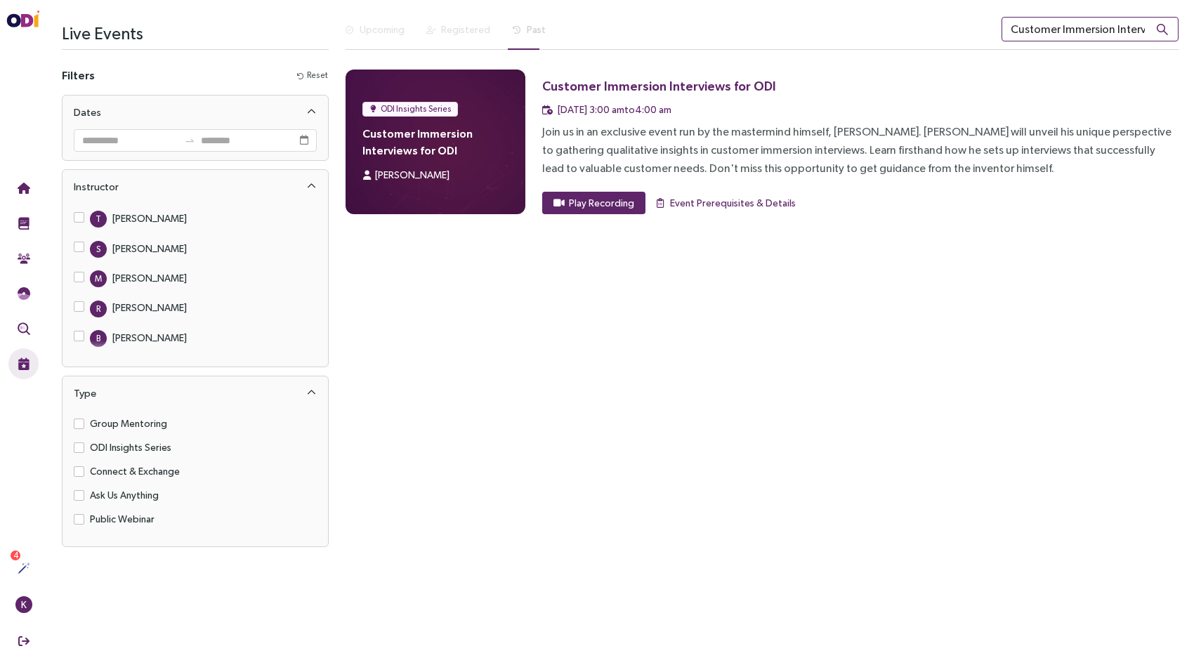
scroll to position [0, 33]
type input "Customer Immersion Interviews"
click at [707, 206] on span "Event Prerequisites & Details" at bounding box center [733, 202] width 126 height 15
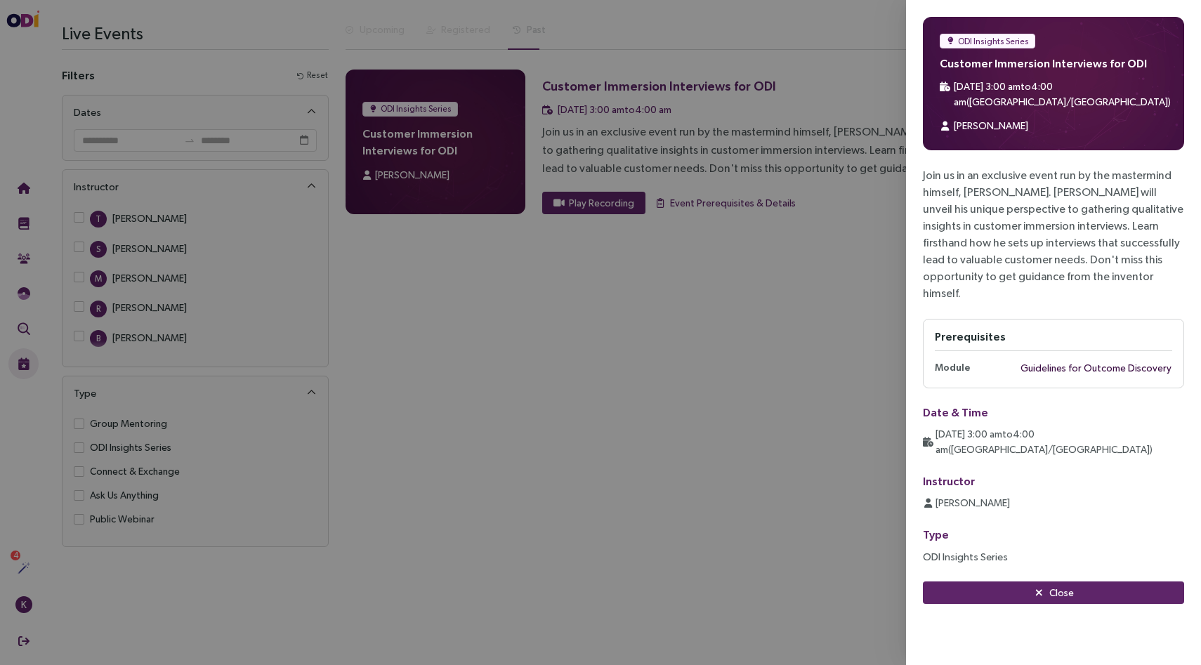
click at [1084, 360] on span "Guidelines for Outcome Discovery" at bounding box center [1077, 367] width 190 height 15
click at [1067, 585] on span "Close" at bounding box center [1062, 592] width 25 height 15
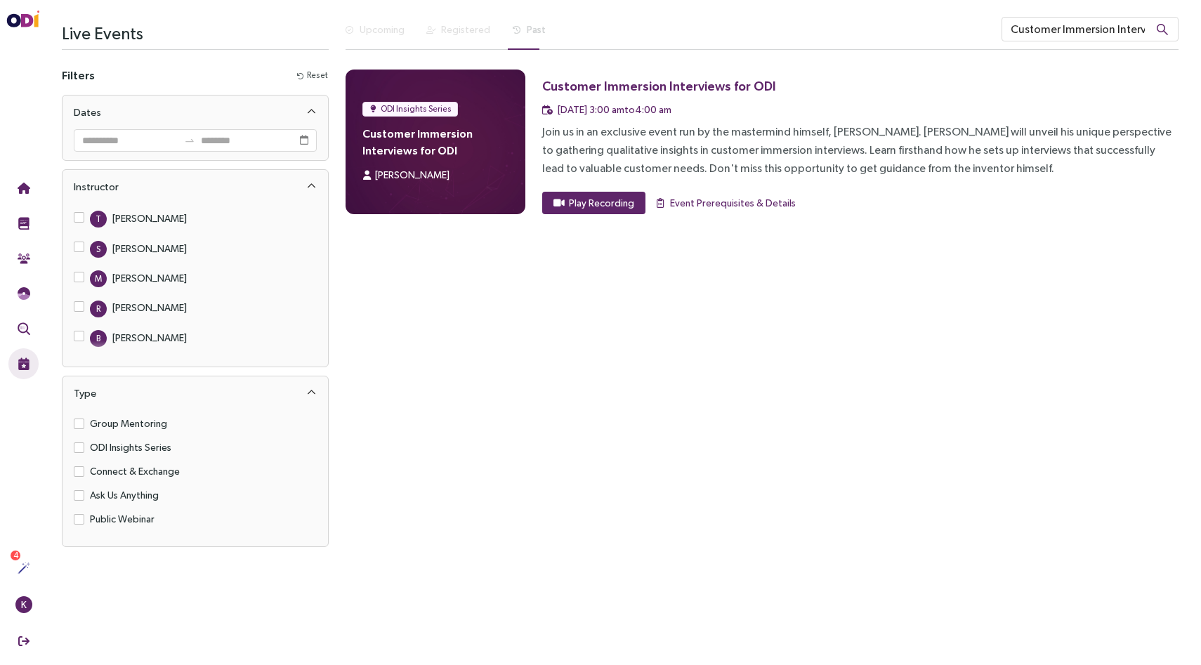
click at [641, 155] on div "Join us in an exclusive event run by the mastermind himself, [PERSON_NAME]. [PE…" at bounding box center [860, 150] width 637 height 55
